Goal: Transaction & Acquisition: Purchase product/service

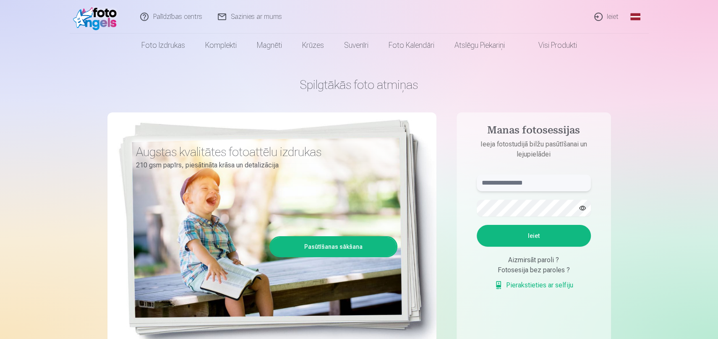
click at [525, 177] on input "text" at bounding box center [533, 182] width 114 height 17
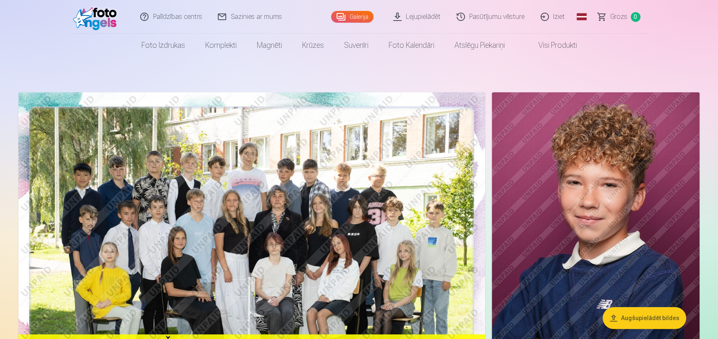
click at [294, 208] on img at bounding box center [251, 247] width 466 height 311
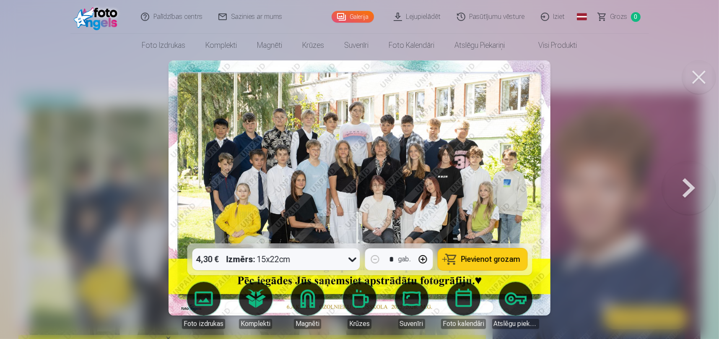
click at [492, 256] on span "Pievienot grozam" at bounding box center [490, 259] width 59 height 8
click at [693, 191] on button at bounding box center [689, 188] width 54 height 94
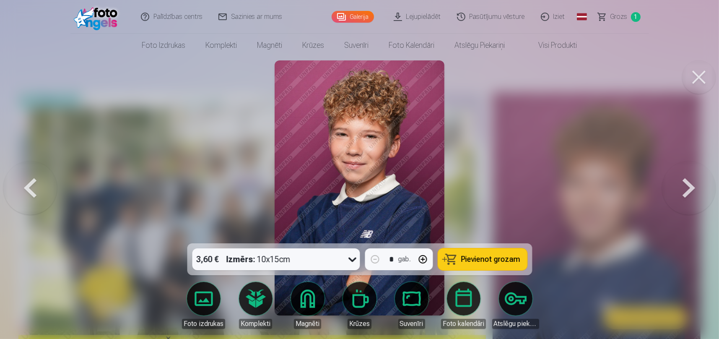
click at [693, 191] on button at bounding box center [689, 188] width 54 height 94
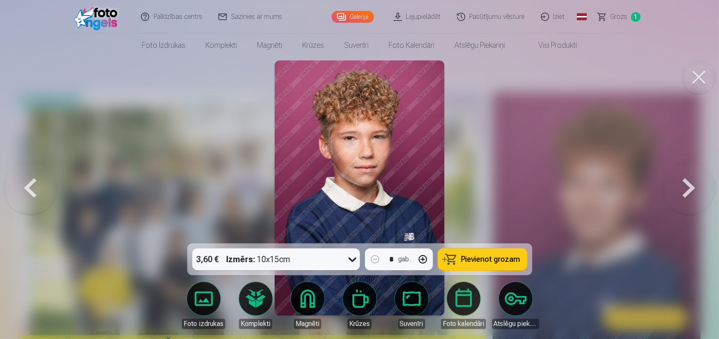
click at [31, 188] on button at bounding box center [30, 188] width 54 height 94
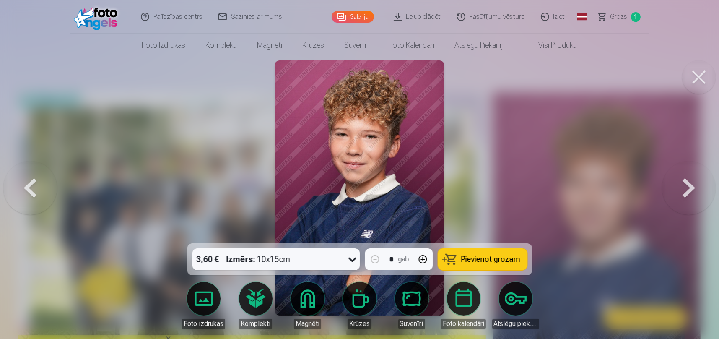
click at [487, 256] on span "Pievienot grozam" at bounding box center [490, 259] width 59 height 8
click at [681, 181] on button at bounding box center [689, 188] width 54 height 94
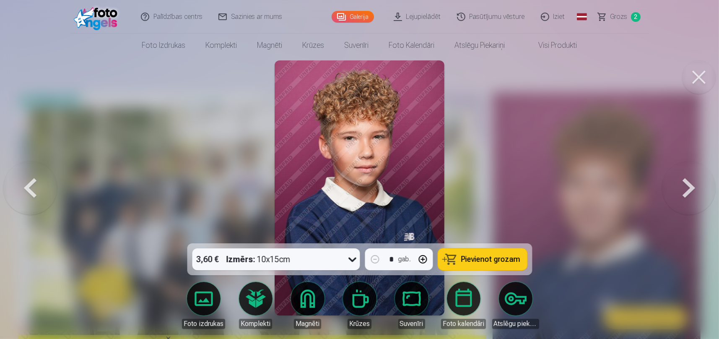
click at [496, 260] on span "Pievienot grozam" at bounding box center [490, 259] width 59 height 8
click at [689, 189] on button at bounding box center [689, 188] width 54 height 94
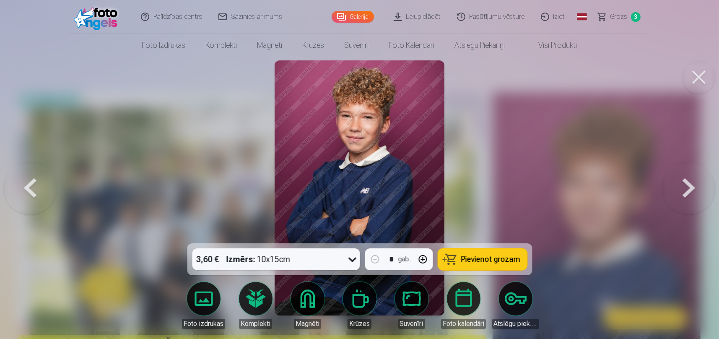
click at [486, 253] on button "Pievienot grozam" at bounding box center [482, 259] width 89 height 22
click at [689, 195] on button at bounding box center [689, 188] width 54 height 94
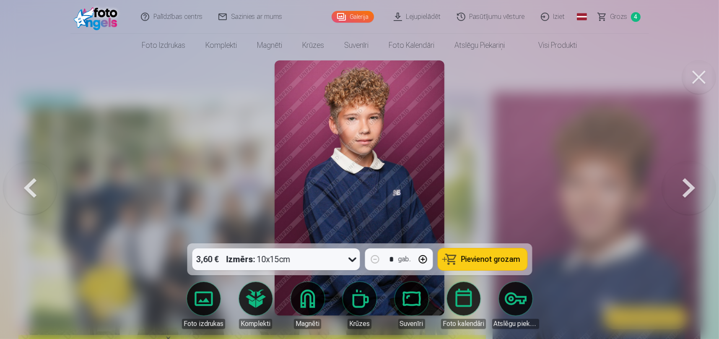
click at [689, 195] on button at bounding box center [689, 188] width 54 height 94
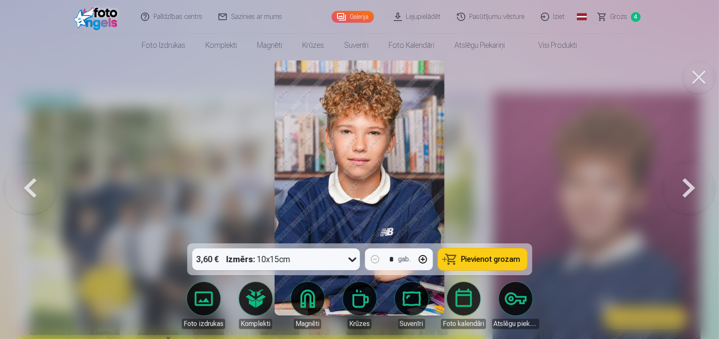
click at [689, 195] on button at bounding box center [689, 188] width 54 height 94
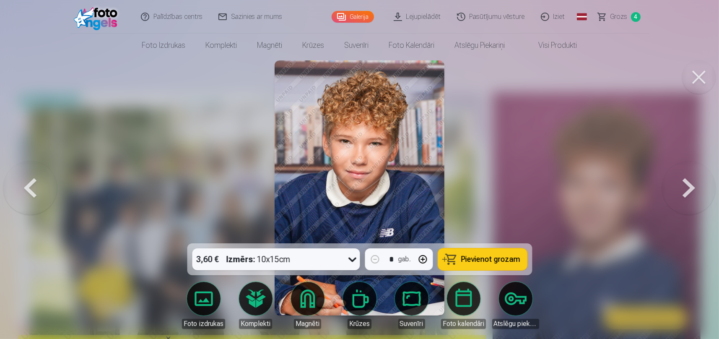
click at [424, 260] on button "button" at bounding box center [423, 259] width 20 height 20
click at [471, 259] on span "Pievienot grozam" at bounding box center [490, 259] width 59 height 8
click at [689, 190] on button at bounding box center [689, 188] width 54 height 94
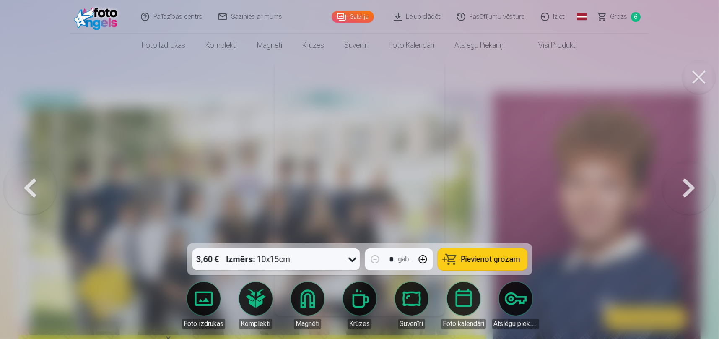
click at [689, 190] on button at bounding box center [689, 188] width 54 height 94
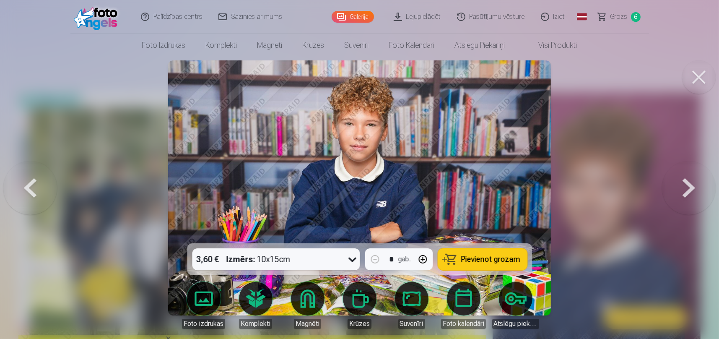
click at [689, 190] on button at bounding box center [689, 188] width 54 height 94
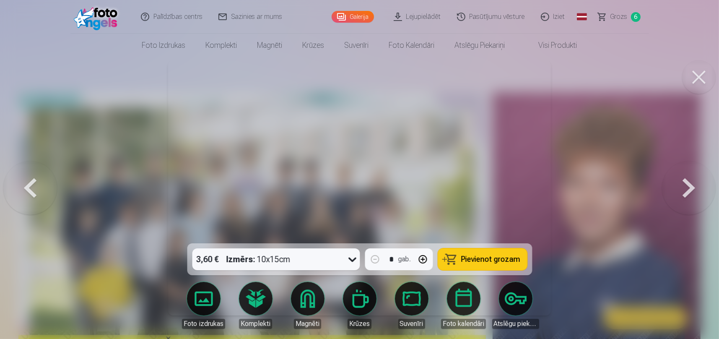
click at [689, 190] on button at bounding box center [689, 188] width 54 height 94
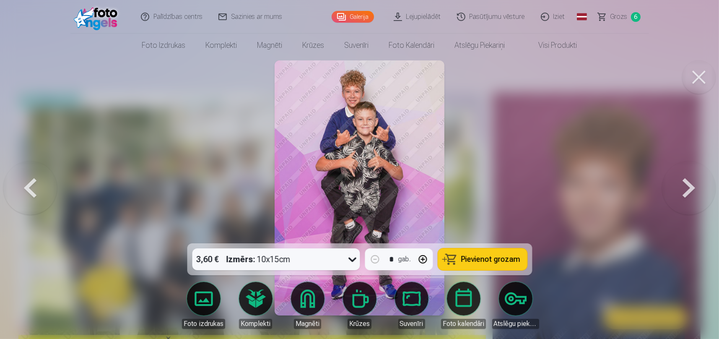
click at [494, 255] on span "Pievienot grozam" at bounding box center [490, 259] width 59 height 8
click at [689, 190] on button at bounding box center [689, 188] width 54 height 94
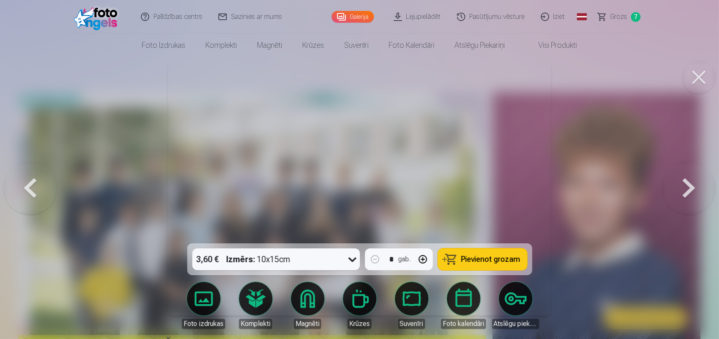
click at [689, 190] on button at bounding box center [689, 188] width 54 height 94
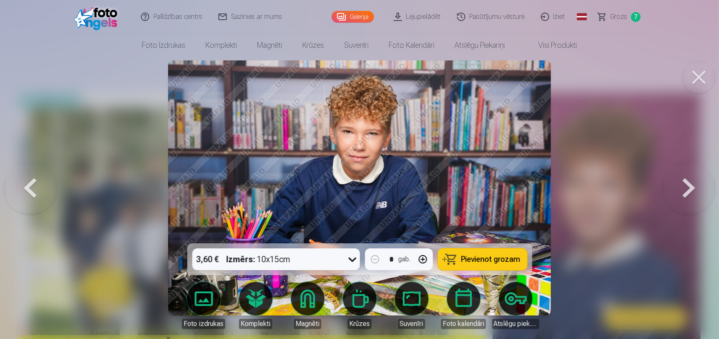
click at [420, 257] on button "button" at bounding box center [423, 259] width 20 height 20
click at [469, 255] on span "Pievienot grozam" at bounding box center [490, 259] width 59 height 8
click at [692, 191] on button at bounding box center [689, 188] width 54 height 94
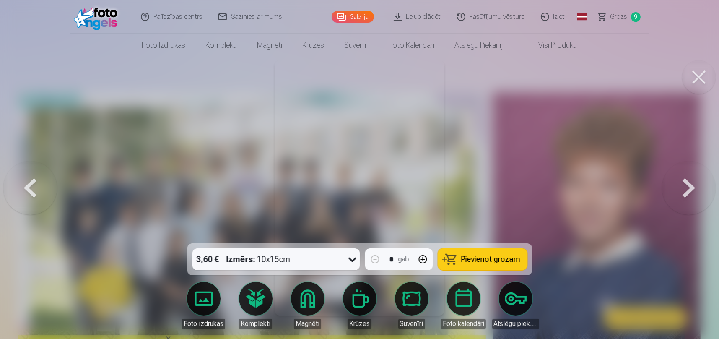
click at [697, 182] on button at bounding box center [689, 188] width 54 height 94
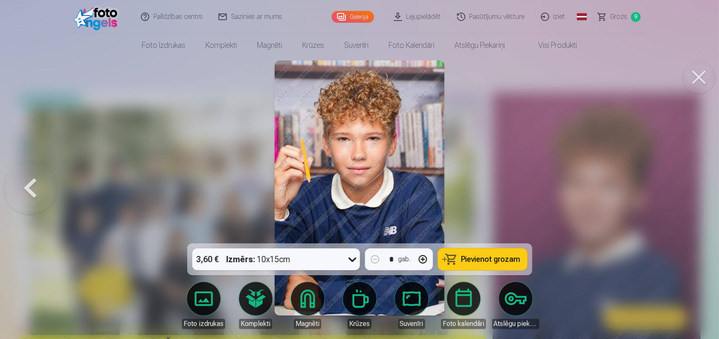
click at [34, 186] on button at bounding box center [30, 188] width 54 height 94
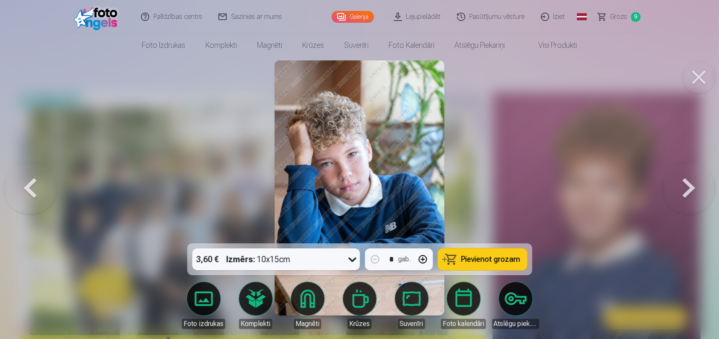
click at [424, 260] on button "button" at bounding box center [423, 259] width 20 height 20
click at [472, 261] on span "Pievienot grozam" at bounding box center [490, 259] width 59 height 8
type input "*"
click at [692, 190] on button at bounding box center [689, 188] width 54 height 94
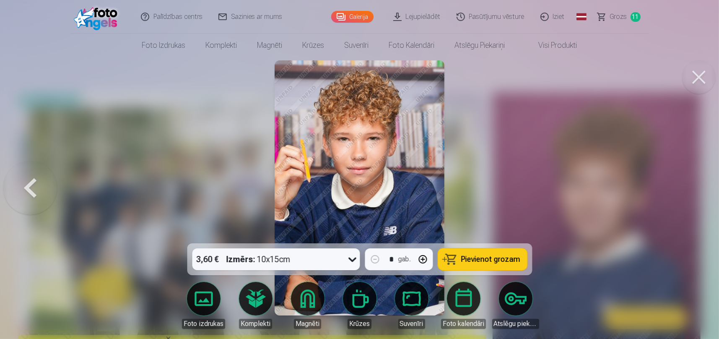
click at [692, 190] on div at bounding box center [359, 169] width 719 height 339
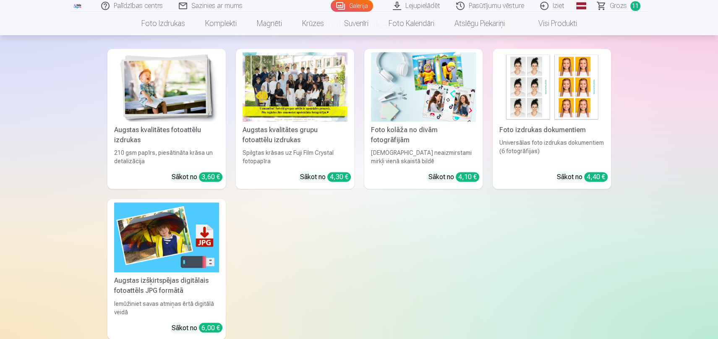
scroll to position [3481, 0]
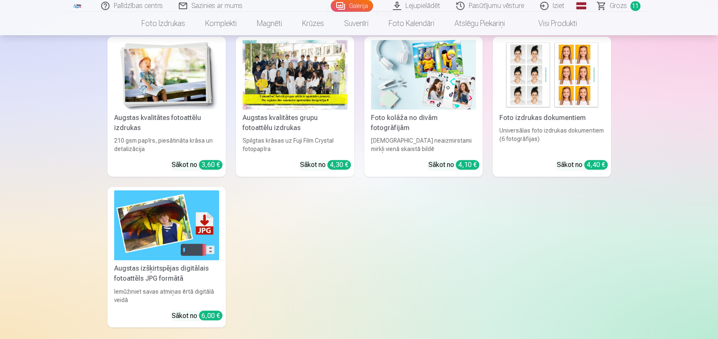
click at [404, 91] on img at bounding box center [423, 75] width 105 height 70
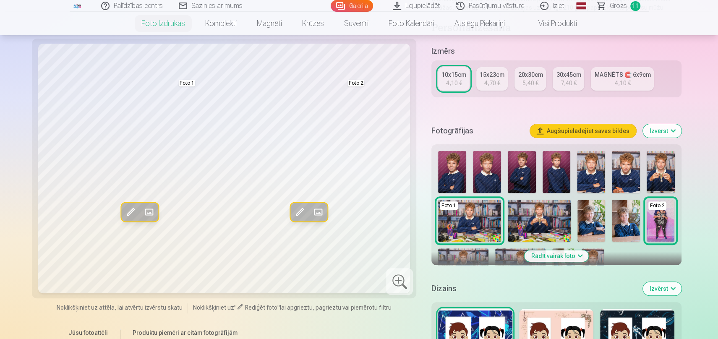
scroll to position [84, 0]
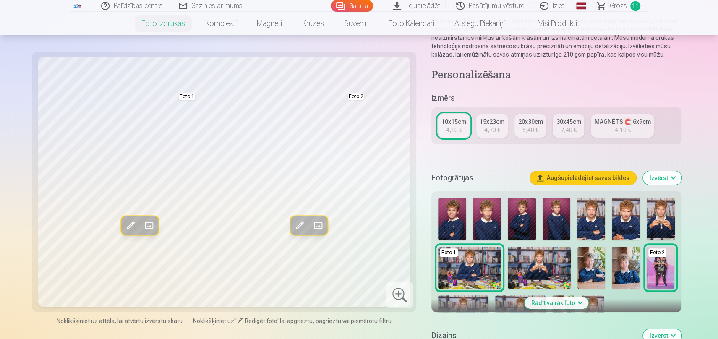
click at [597, 273] on img at bounding box center [591, 268] width 28 height 42
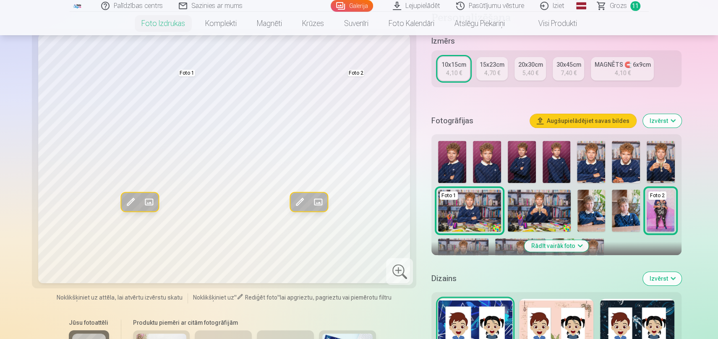
scroll to position [210, 0]
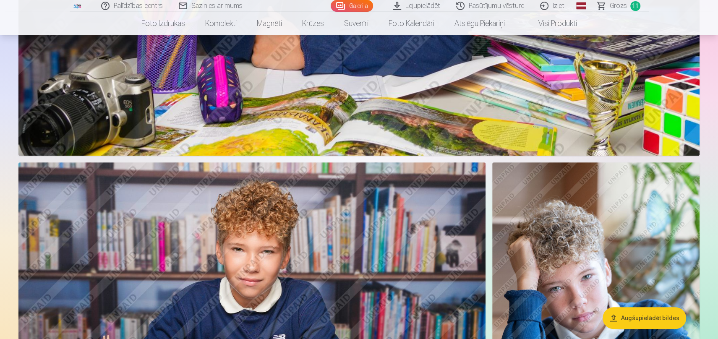
scroll to position [2529, 0]
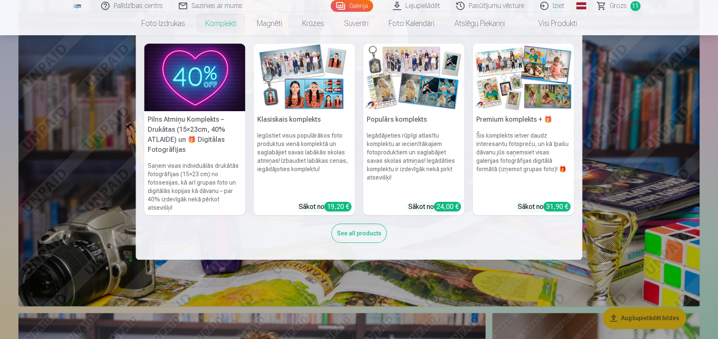
click at [507, 136] on h6 "Šis komplekts ietver daudz interesantu fotopreču, un kā īpašu dāvanu jūs saņems…" at bounding box center [523, 163] width 101 height 70
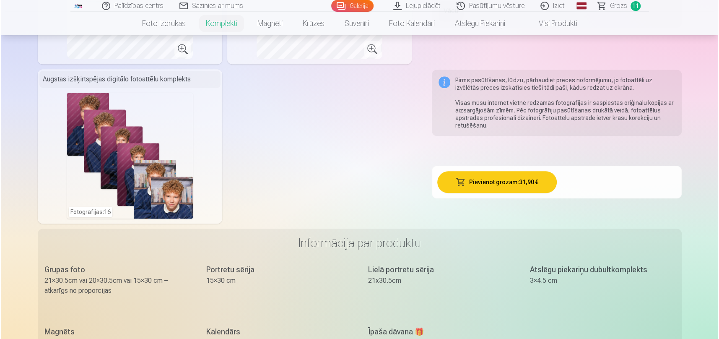
scroll to position [419, 0]
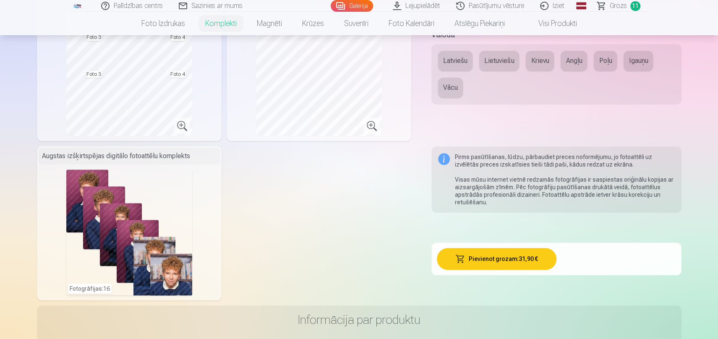
click at [180, 194] on div "Fotogrāfijas : 16" at bounding box center [129, 232] width 126 height 126
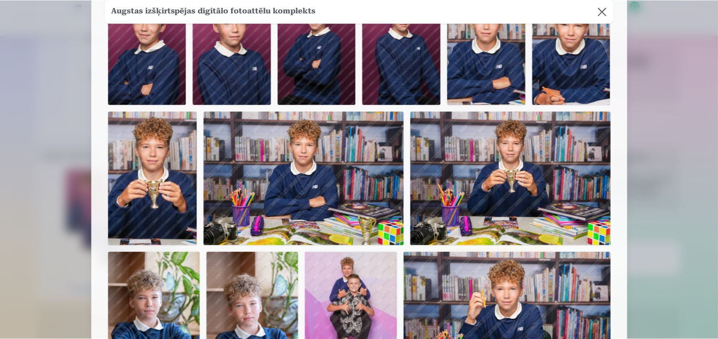
scroll to position [0, 0]
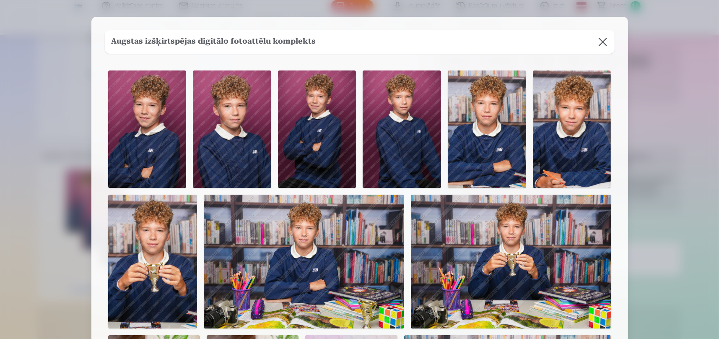
click at [600, 39] on button at bounding box center [602, 41] width 23 height 23
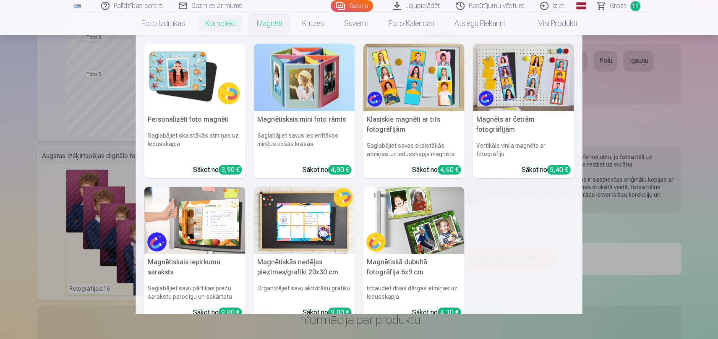
click at [294, 85] on img at bounding box center [304, 78] width 101 height 68
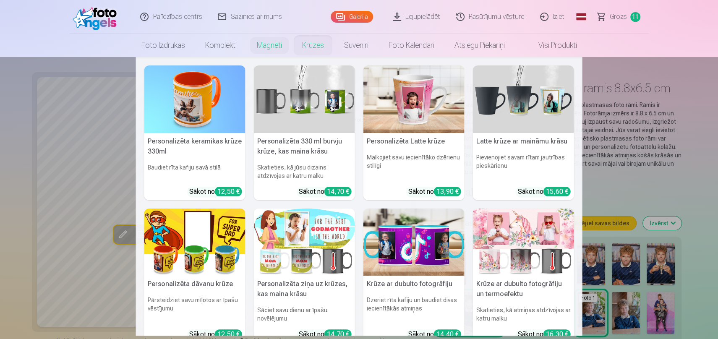
click at [307, 40] on link "Krūzes" at bounding box center [313, 45] width 42 height 23
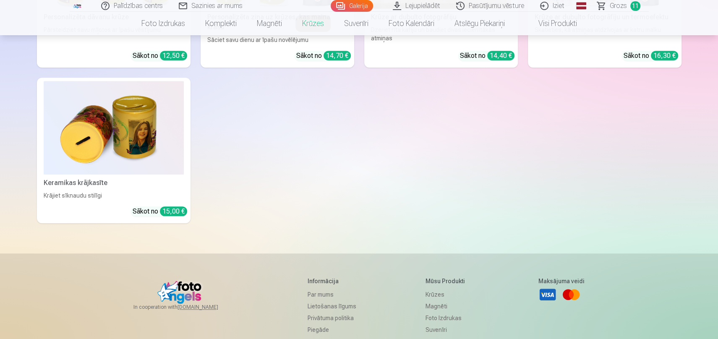
scroll to position [168, 0]
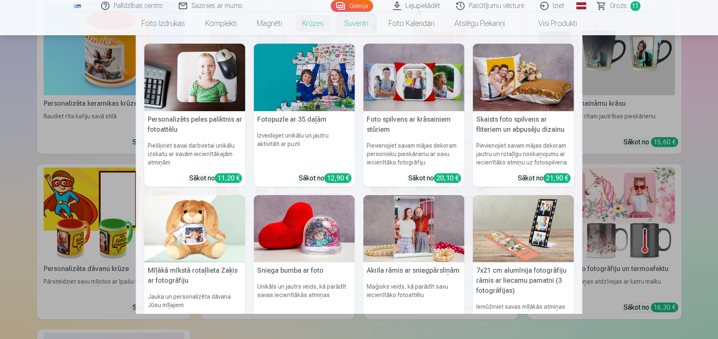
click at [346, 23] on link "Suvenīri" at bounding box center [356, 23] width 44 height 23
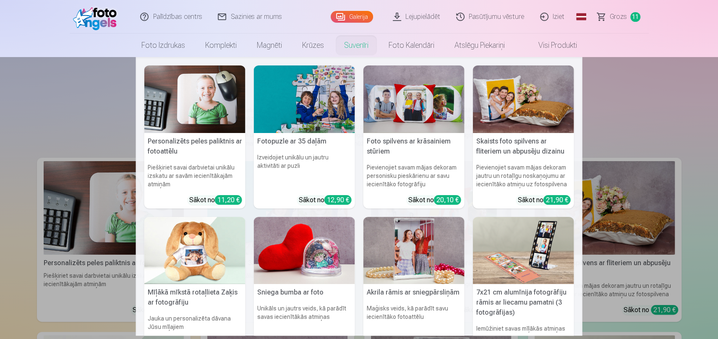
click at [205, 83] on img at bounding box center [194, 99] width 101 height 68
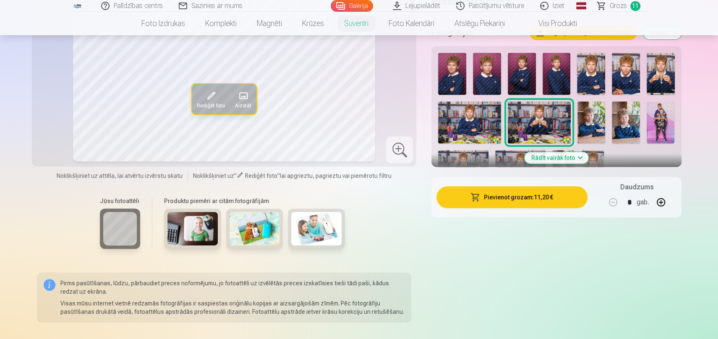
scroll to position [168, 0]
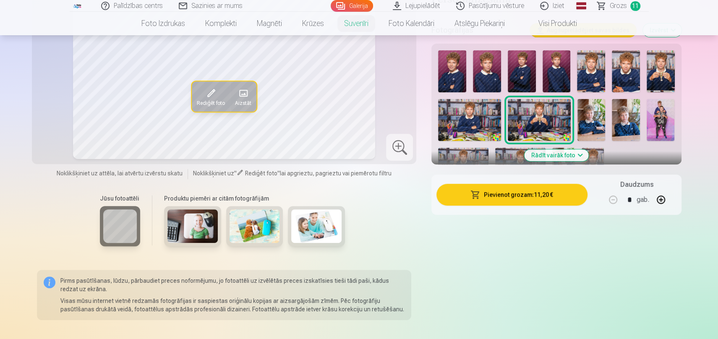
click at [627, 83] on img at bounding box center [625, 71] width 28 height 42
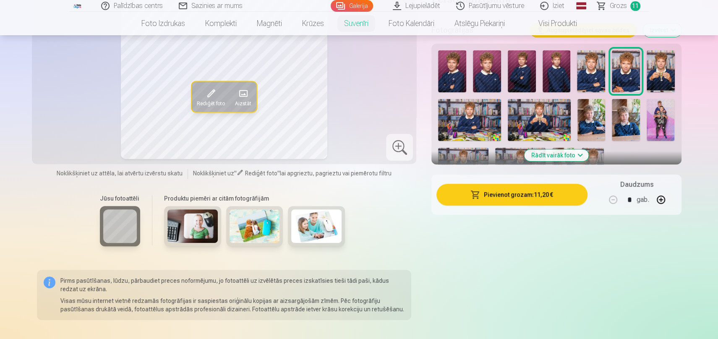
click at [568, 154] on button "Rādīt vairāk foto" at bounding box center [556, 155] width 64 height 12
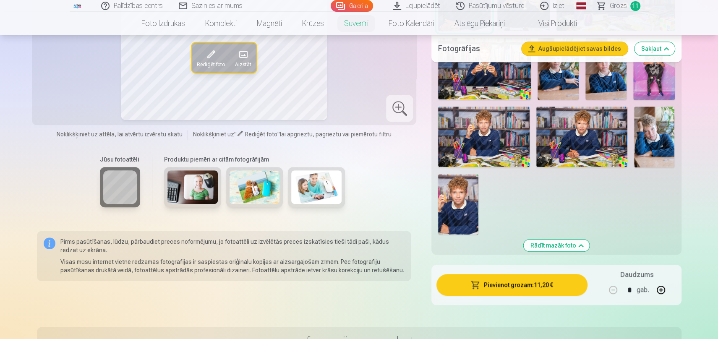
scroll to position [336, 0]
click at [661, 138] on img at bounding box center [654, 136] width 41 height 61
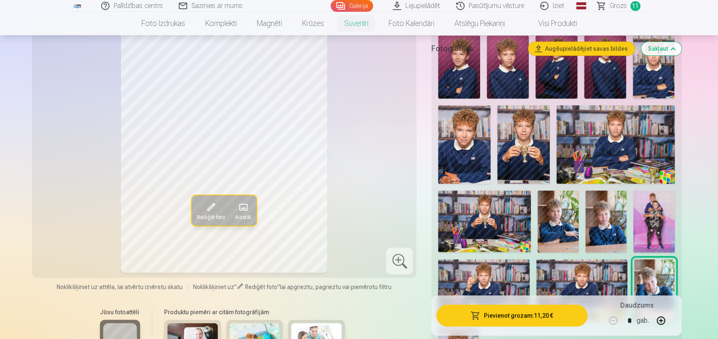
scroll to position [210, 0]
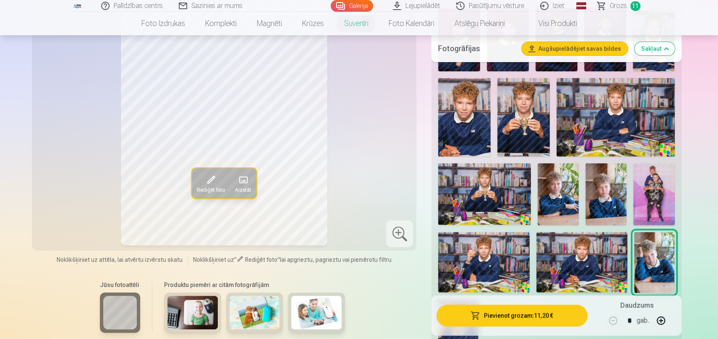
click at [611, 8] on span "Grozs" at bounding box center [617, 6] width 17 height 10
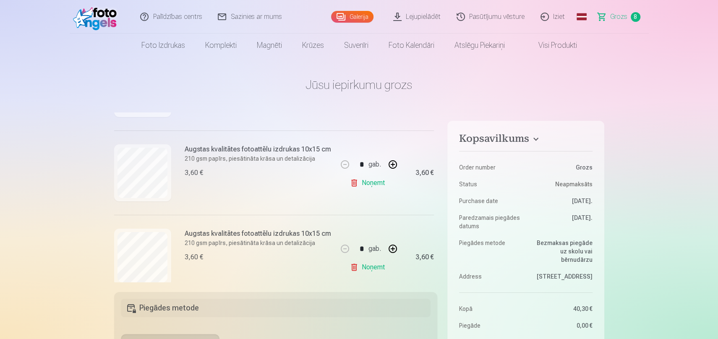
scroll to position [210, 0]
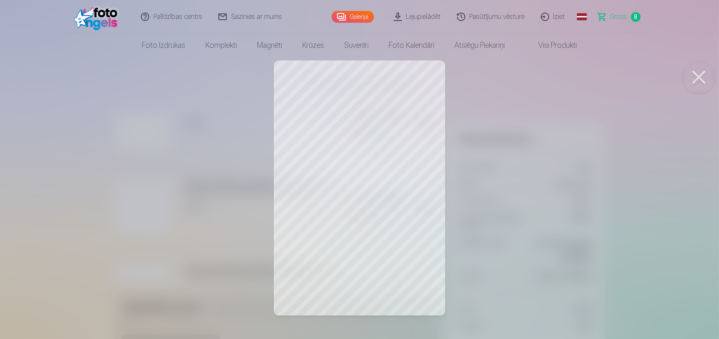
click at [699, 84] on button at bounding box center [699, 77] width 34 height 34
click at [699, 78] on button at bounding box center [699, 77] width 34 height 34
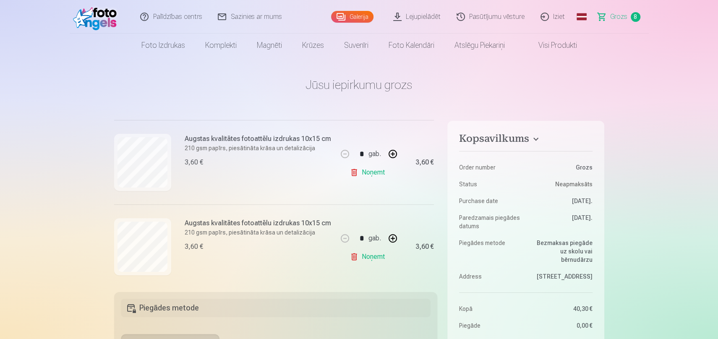
scroll to position [294, 0]
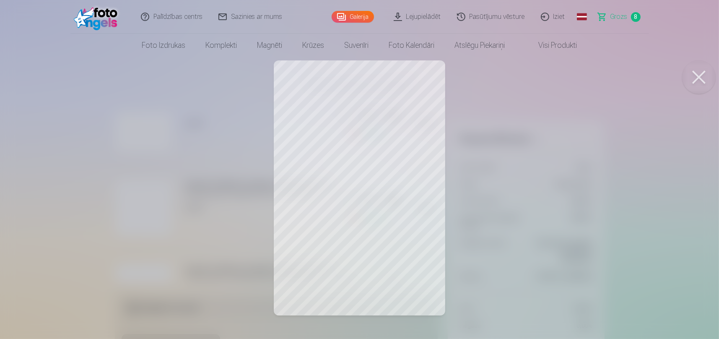
click at [699, 78] on button at bounding box center [699, 77] width 34 height 34
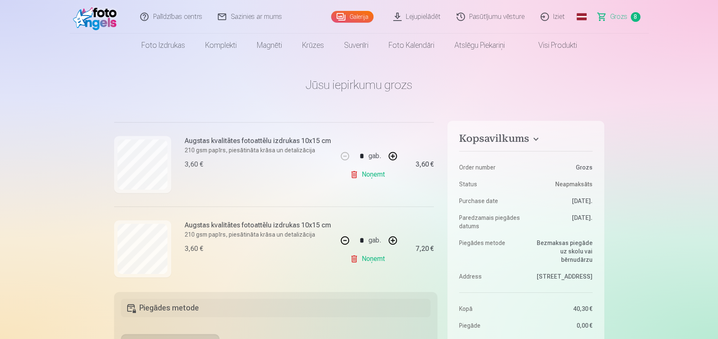
scroll to position [419, 0]
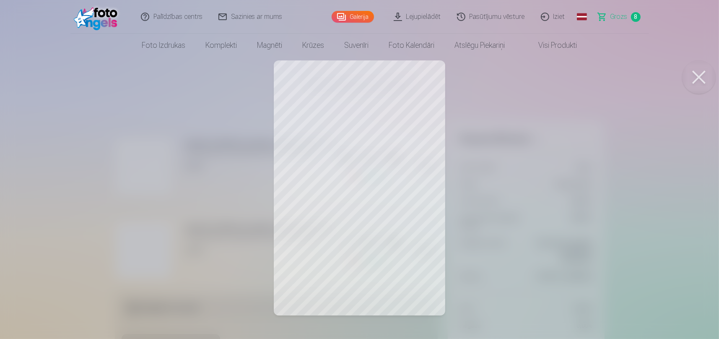
click at [701, 75] on button at bounding box center [699, 77] width 34 height 34
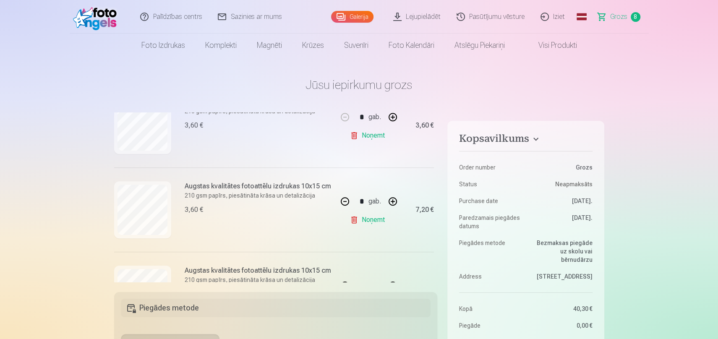
scroll to position [545, 0]
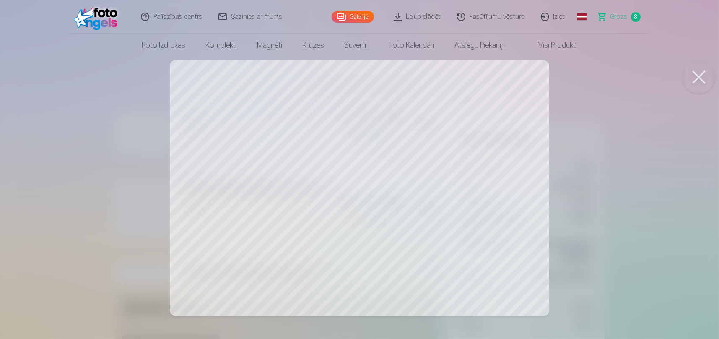
click at [704, 76] on button at bounding box center [699, 77] width 34 height 34
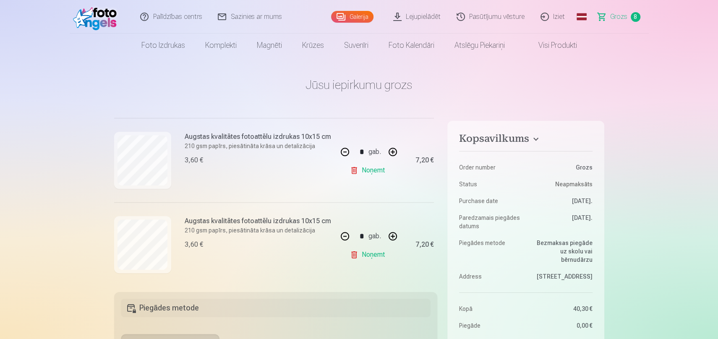
scroll to position [600, 0]
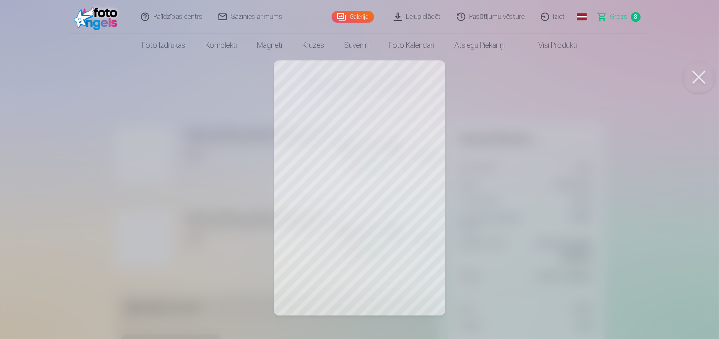
click at [698, 76] on button at bounding box center [699, 77] width 34 height 34
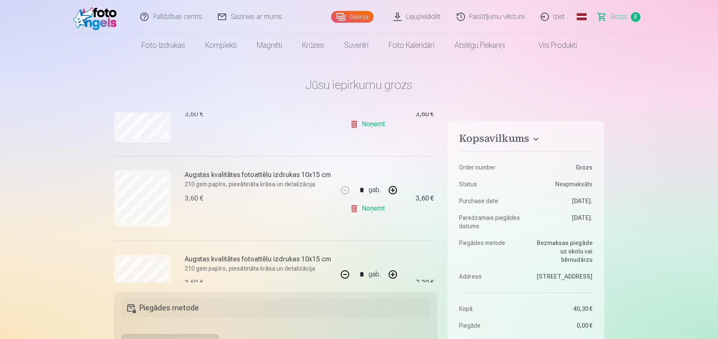
scroll to position [349, 0]
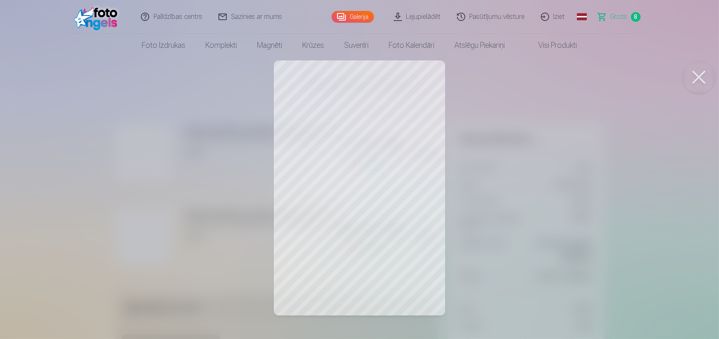
click at [698, 73] on button at bounding box center [699, 77] width 34 height 34
click at [706, 71] on button at bounding box center [699, 77] width 34 height 34
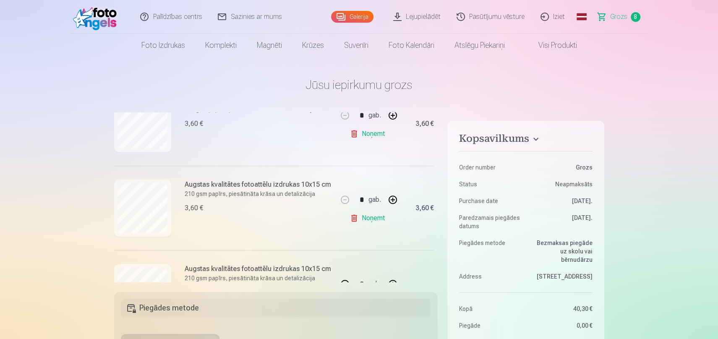
scroll to position [223, 0]
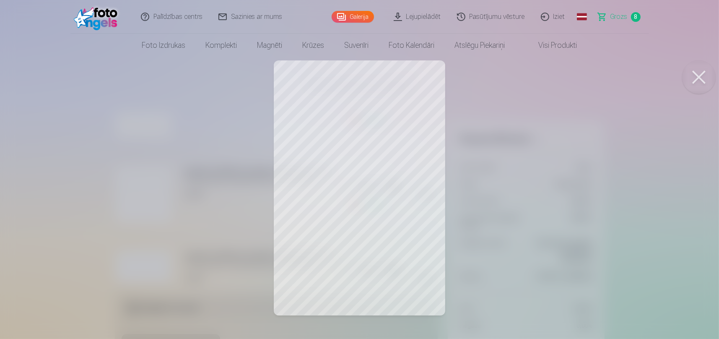
click at [695, 72] on button at bounding box center [699, 77] width 34 height 34
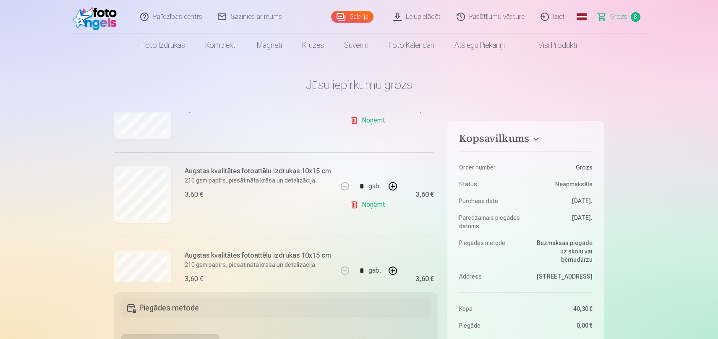
click at [367, 208] on link "Noņemt" at bounding box center [369, 204] width 38 height 17
type input "*"
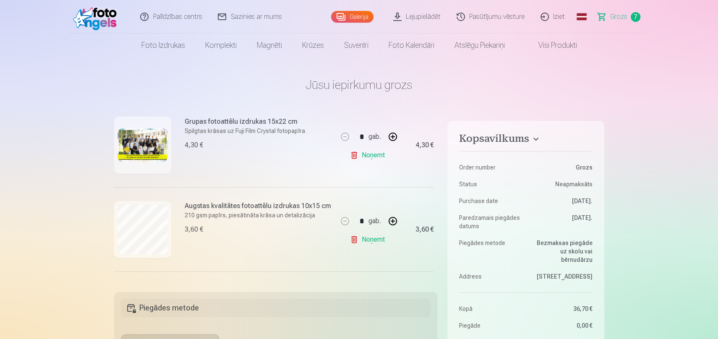
scroll to position [97, 0]
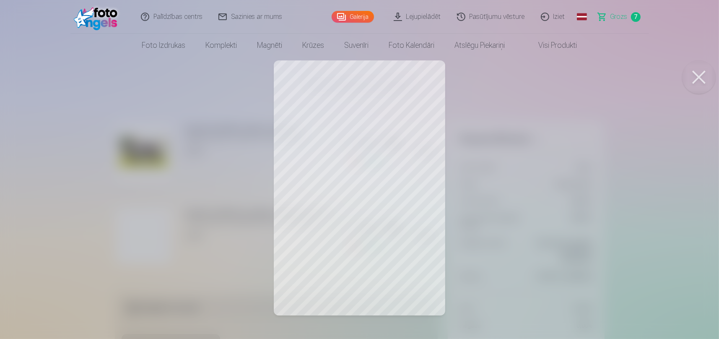
click at [698, 82] on button at bounding box center [699, 77] width 34 height 34
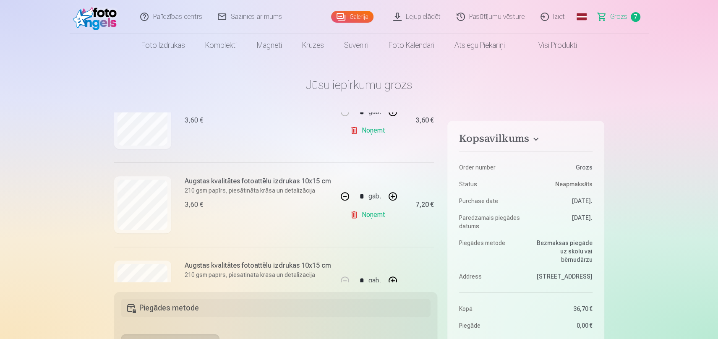
scroll to position [307, 0]
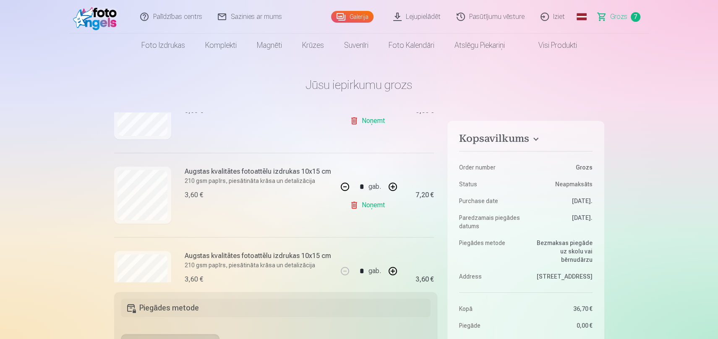
click at [392, 187] on button "button" at bounding box center [392, 187] width 20 height 20
type input "*"
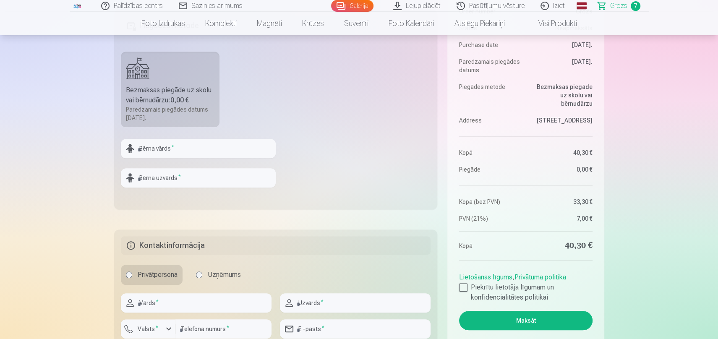
scroll to position [377, 0]
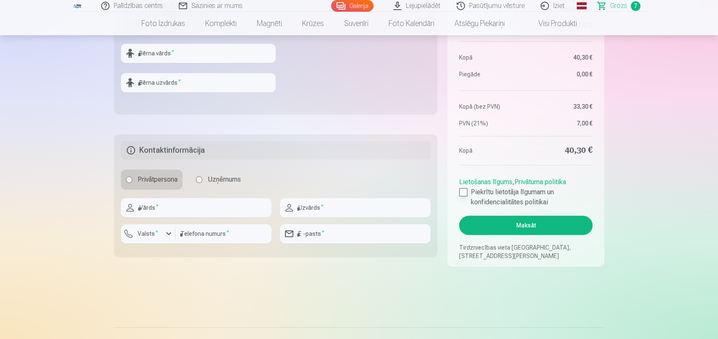
click at [463, 193] on div at bounding box center [463, 192] width 8 height 8
click at [497, 225] on button "Maksāt" at bounding box center [525, 225] width 133 height 19
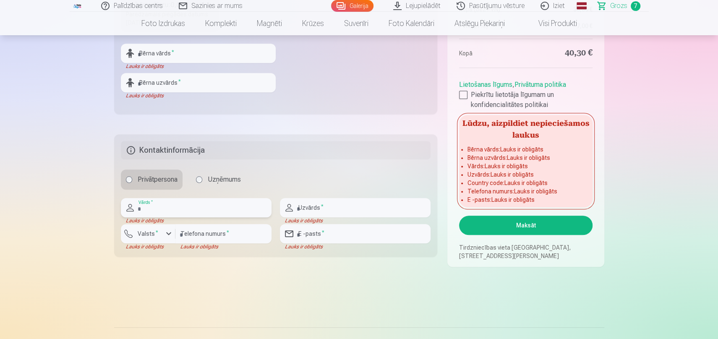
scroll to position [336, 0]
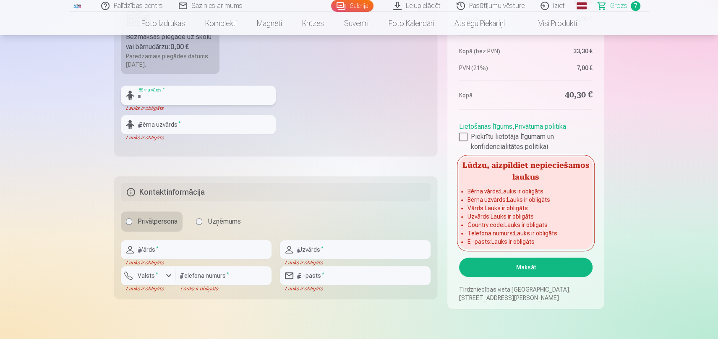
click at [219, 95] on input "text" at bounding box center [198, 95] width 155 height 19
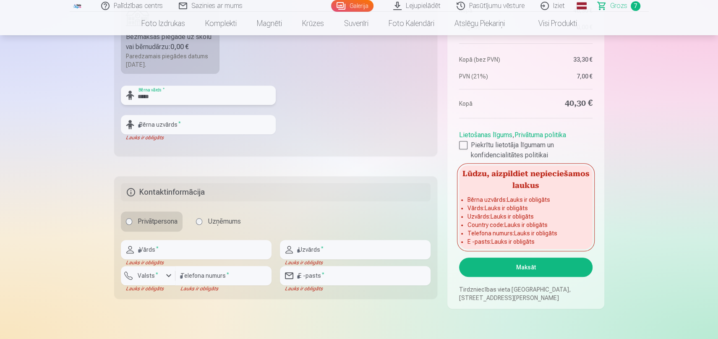
type input "*****"
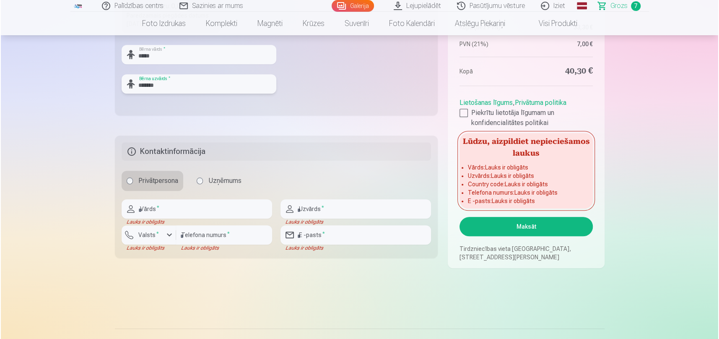
scroll to position [419, 0]
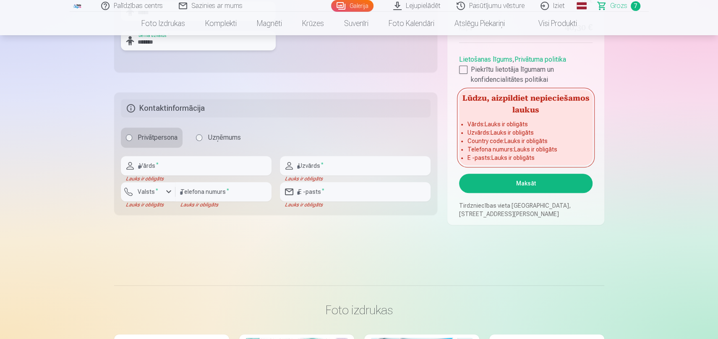
type input "*******"
click at [232, 169] on input "text" at bounding box center [196, 165] width 151 height 19
type input "****"
type input "*****"
type input "********"
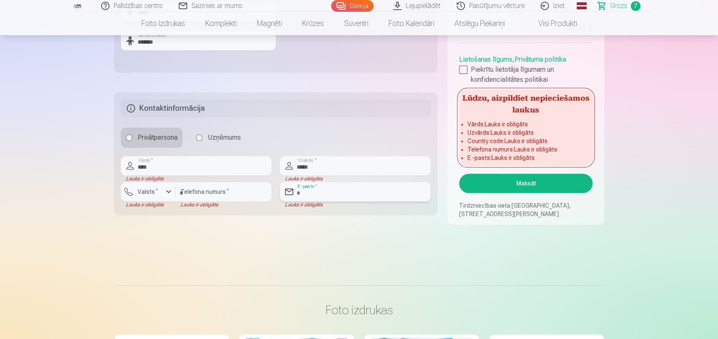
type input "**********"
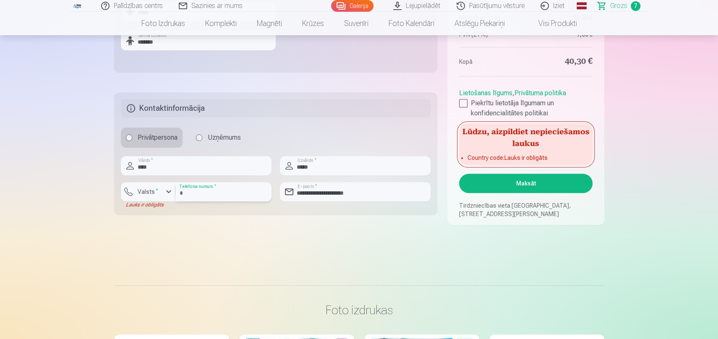
drag, startPoint x: 211, startPoint y: 195, endPoint x: 163, endPoint y: 197, distance: 48.3
click at [163, 197] on div "Valsts * Lauks ir obligāts ******** Telefona numurs *" at bounding box center [196, 195] width 151 height 26
type input "********"
drag, startPoint x: 375, startPoint y: 194, endPoint x: 253, endPoint y: 205, distance: 123.0
click at [253, 205] on div "**********" at bounding box center [276, 182] width 310 height 52
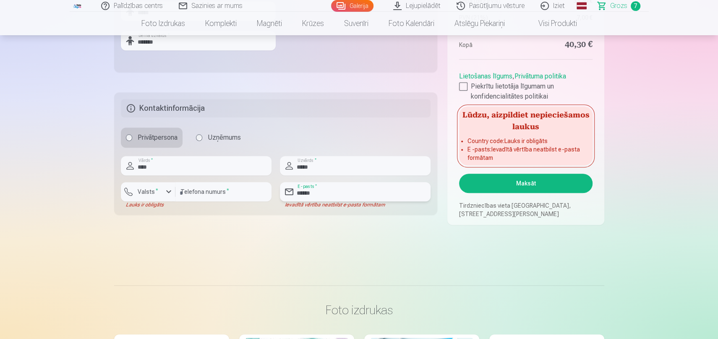
type input "**********"
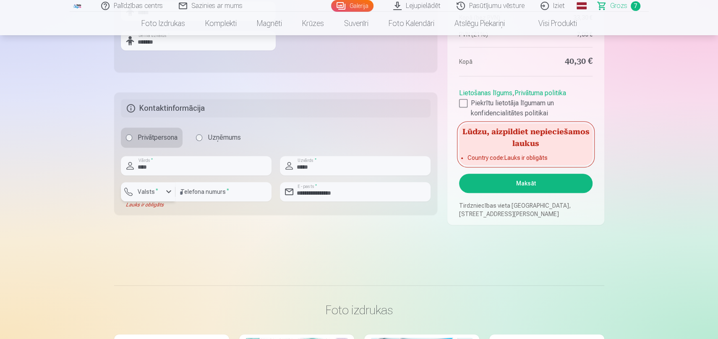
click at [153, 197] on button "Valsts *" at bounding box center [148, 191] width 55 height 19
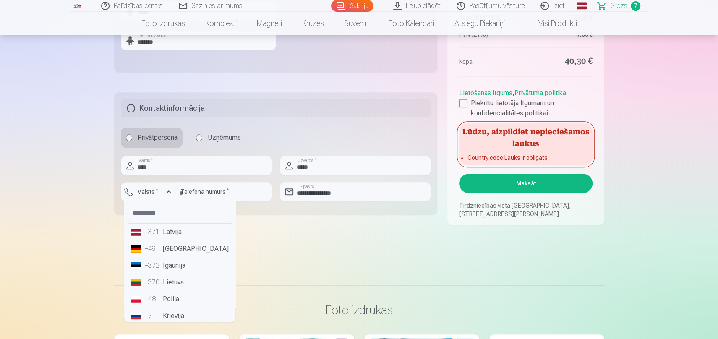
click at [165, 235] on li "+371 Latvija" at bounding box center [179, 232] width 104 height 17
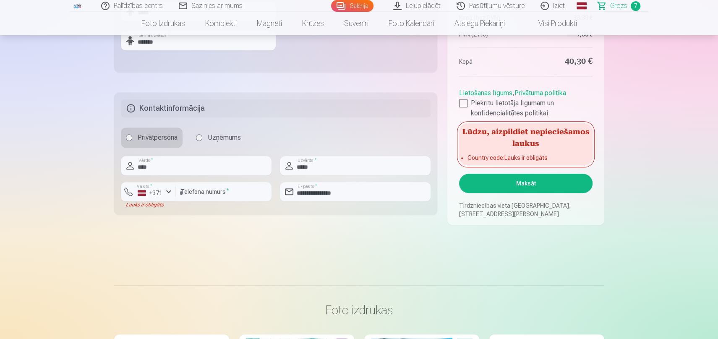
click at [538, 190] on button "Maksāt" at bounding box center [525, 183] width 133 height 19
